Goal: Book appointment/travel/reservation

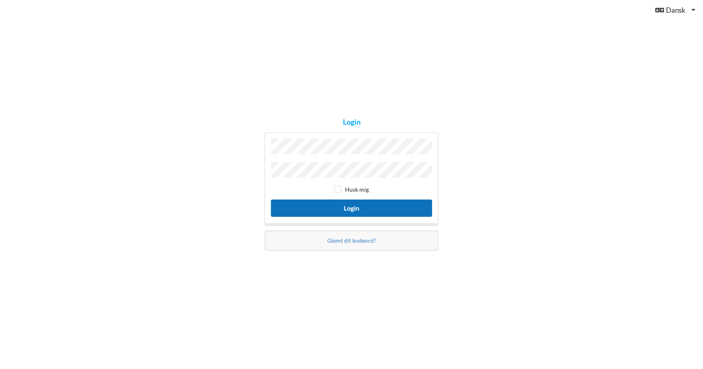
click at [350, 208] on button "Login" at bounding box center [351, 207] width 161 height 17
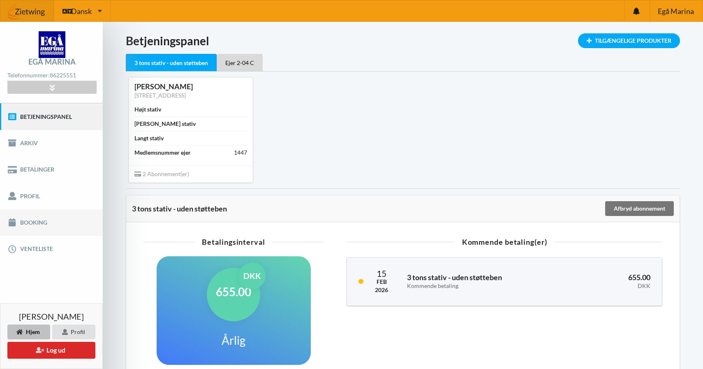
click at [29, 224] on link "Booking" at bounding box center [51, 222] width 103 height 26
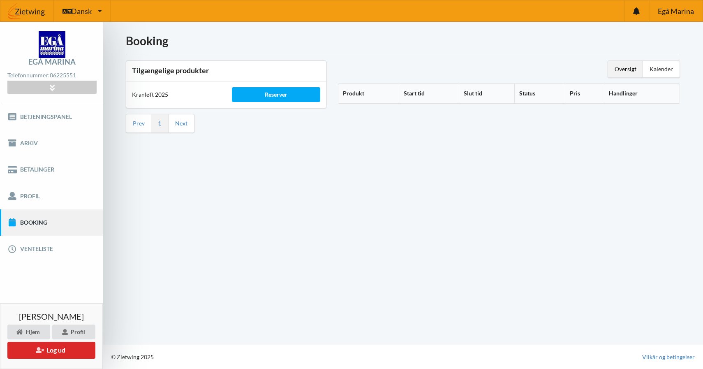
click at [257, 85] on div "Reserver" at bounding box center [276, 94] width 100 height 26
click at [257, 93] on div "Reserver" at bounding box center [276, 94] width 88 height 15
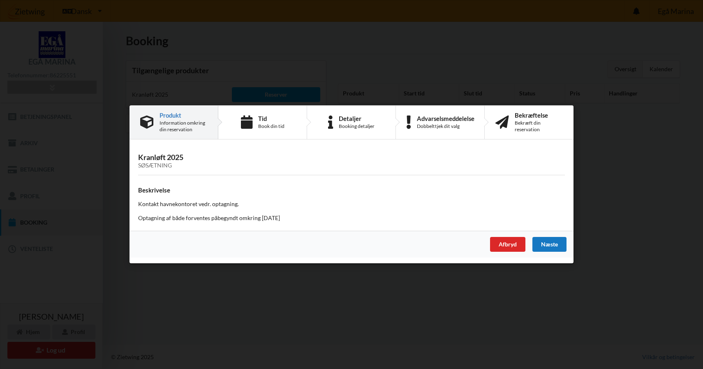
click at [557, 246] on div "Næste" at bounding box center [549, 244] width 34 height 15
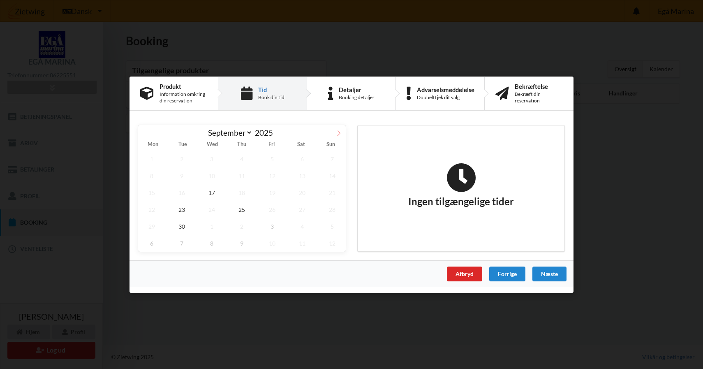
click at [340, 134] on icon at bounding box center [339, 133] width 6 height 6
click at [336, 129] on span at bounding box center [339, 131] width 14 height 14
click at [339, 133] on icon at bounding box center [339, 133] width 6 height 6
click at [145, 134] on icon at bounding box center [145, 133] width 6 height 6
select select "10"
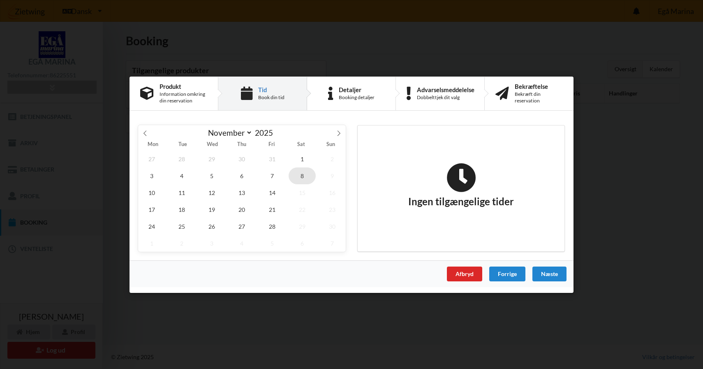
click at [305, 173] on span "8" at bounding box center [301, 175] width 27 height 17
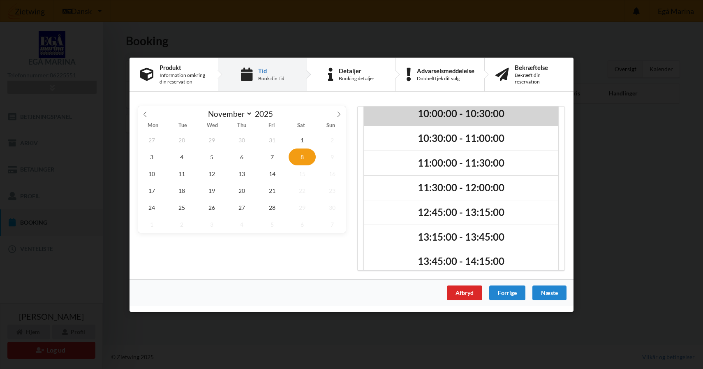
scroll to position [119, 0]
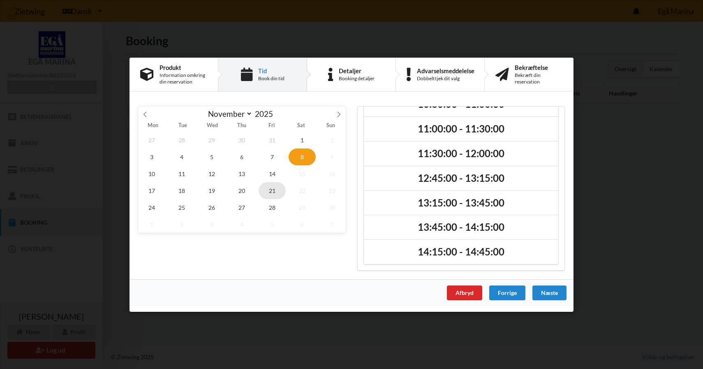
click at [275, 190] on span "21" at bounding box center [271, 190] width 27 height 17
click at [272, 175] on span "14" at bounding box center [271, 173] width 27 height 17
click at [272, 191] on span "21" at bounding box center [271, 190] width 27 height 17
click at [273, 213] on span "28" at bounding box center [271, 206] width 27 height 17
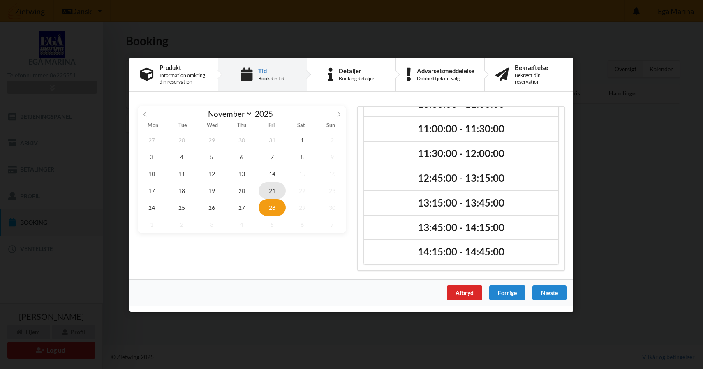
click at [272, 190] on span "21" at bounding box center [271, 190] width 27 height 17
